Goal: Check status: Check status

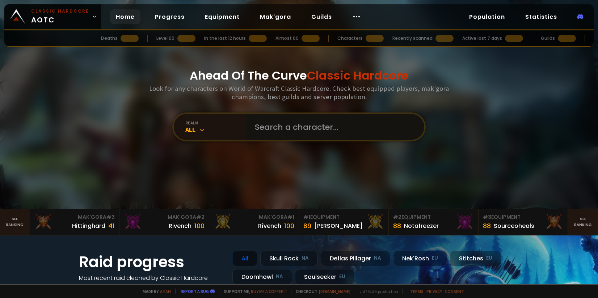
click at [288, 126] on input "text" at bounding box center [333, 127] width 165 height 26
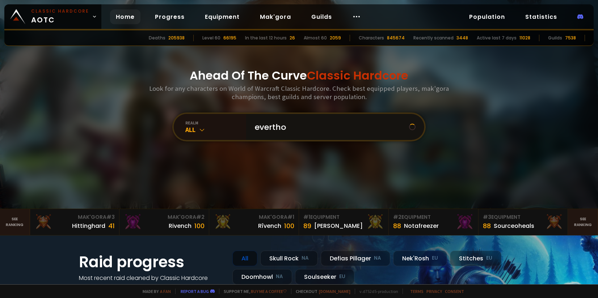
type input "everthon"
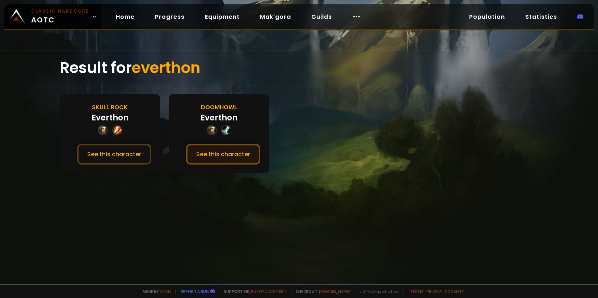
click at [226, 156] on button "See this character" at bounding box center [223, 154] width 74 height 21
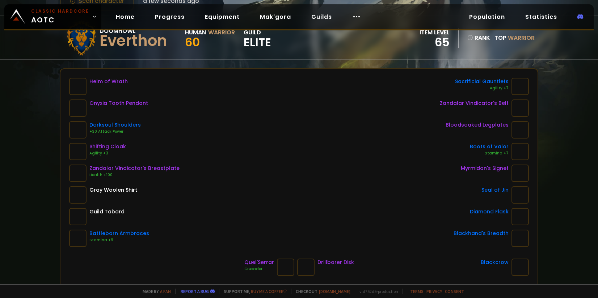
scroll to position [72, 0]
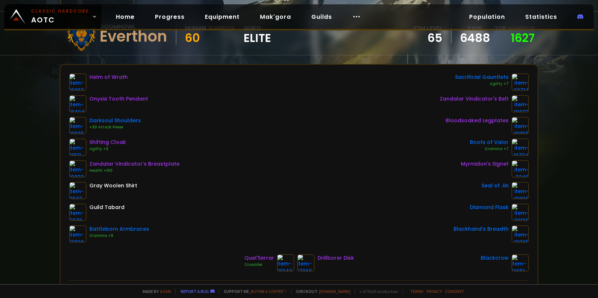
scroll to position [48, 0]
